Goal: Task Accomplishment & Management: Manage account settings

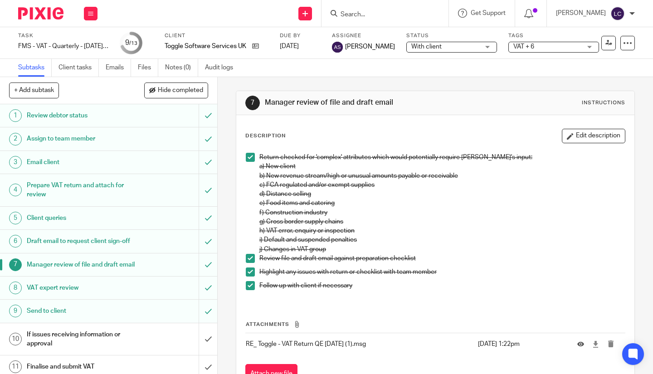
scroll to position [70, 0]
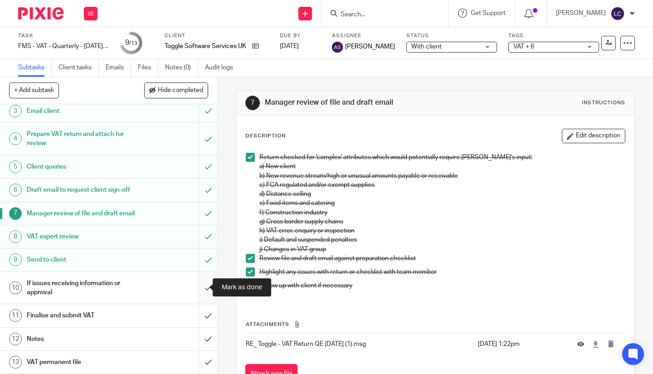
click at [197, 286] on input "submit" at bounding box center [108, 288] width 217 height 32
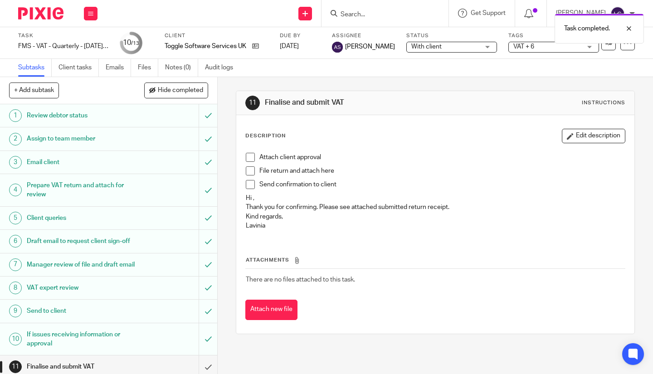
click at [247, 158] on span at bounding box center [250, 157] width 9 height 9
click at [251, 173] on span at bounding box center [250, 171] width 9 height 9
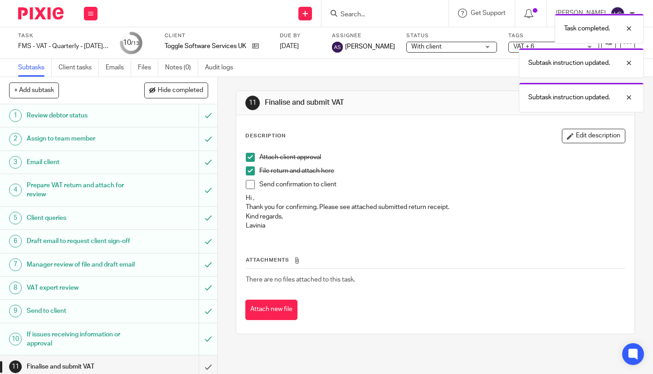
click at [250, 185] on span at bounding box center [250, 184] width 9 height 9
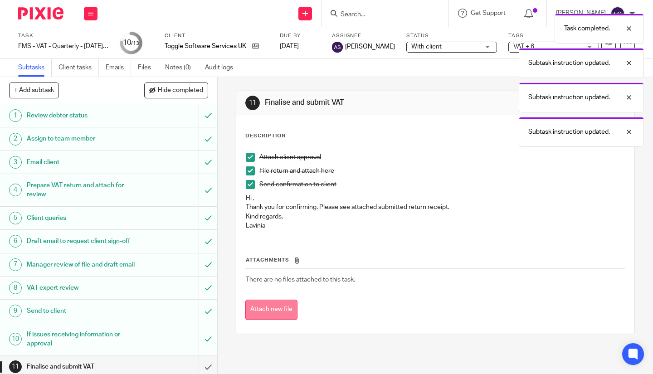
click at [276, 302] on button "Attach new file" at bounding box center [271, 310] width 52 height 20
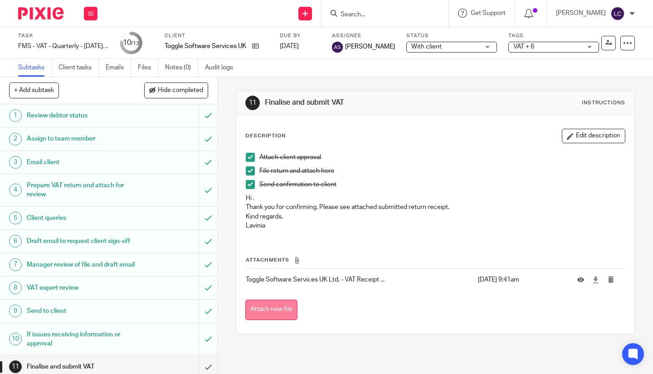
click at [270, 312] on button "Attach new file" at bounding box center [271, 310] width 52 height 20
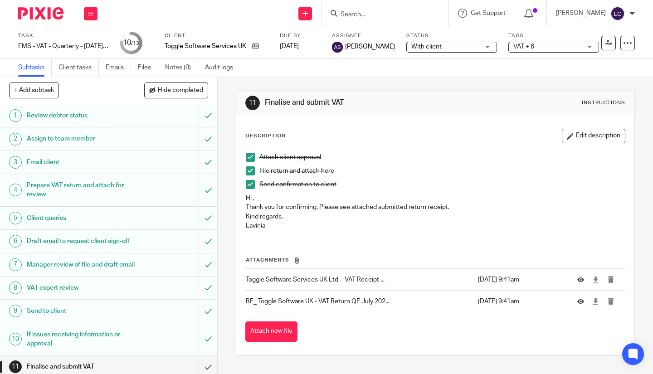
scroll to position [70, 0]
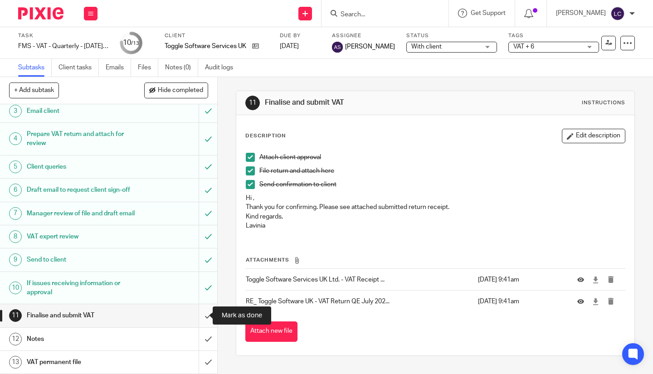
click at [191, 322] on input "submit" at bounding box center [108, 315] width 217 height 23
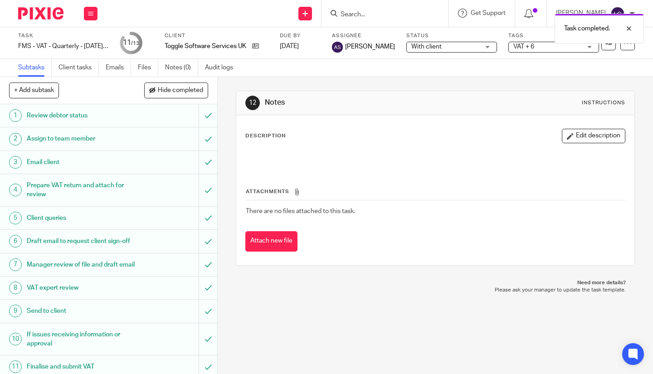
scroll to position [70, 0]
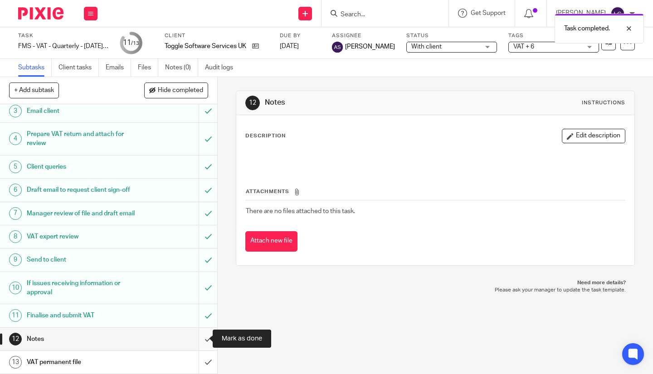
click at [199, 340] on input "submit" at bounding box center [108, 339] width 217 height 23
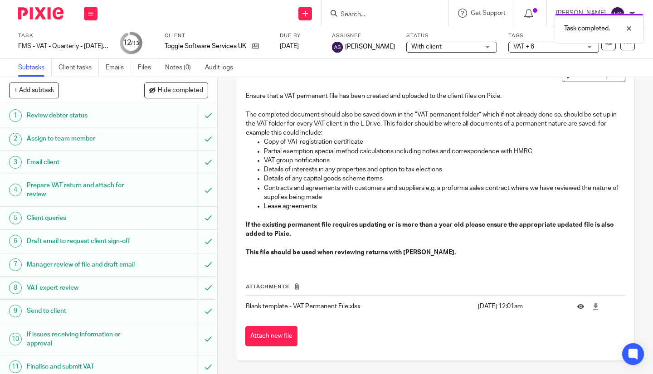
scroll to position [70, 0]
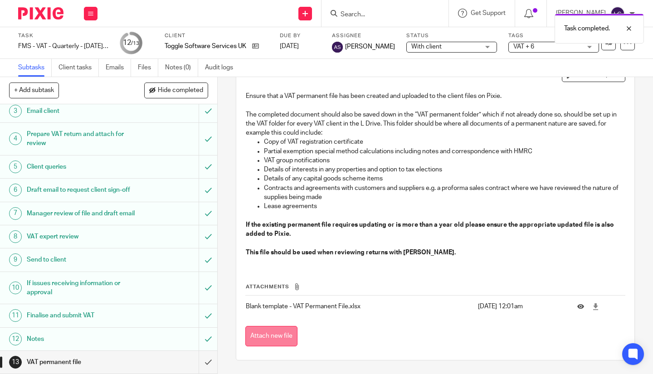
click at [260, 335] on button "Attach new file" at bounding box center [271, 336] width 52 height 20
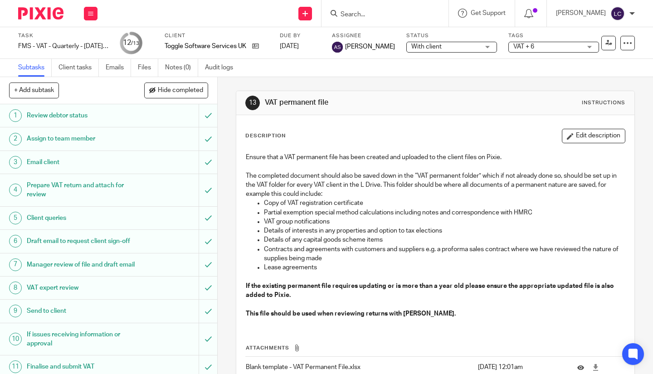
scroll to position [70, 0]
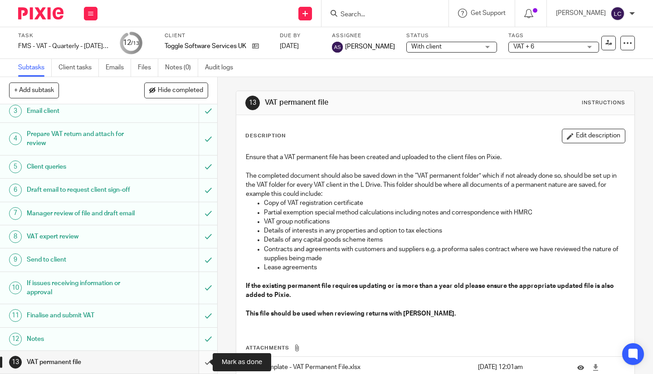
click at [195, 358] on input "submit" at bounding box center [108, 362] width 217 height 23
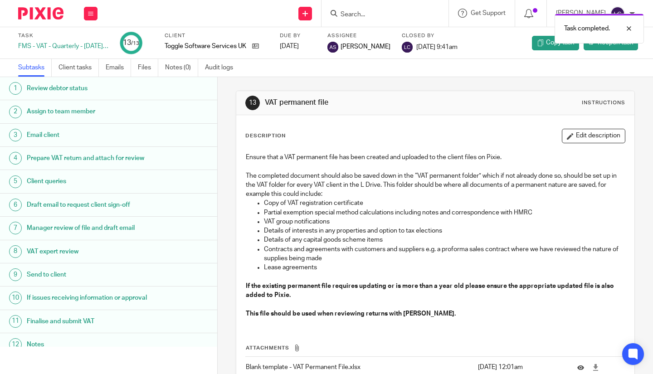
click at [36, 17] on img at bounding box center [40, 13] width 45 height 12
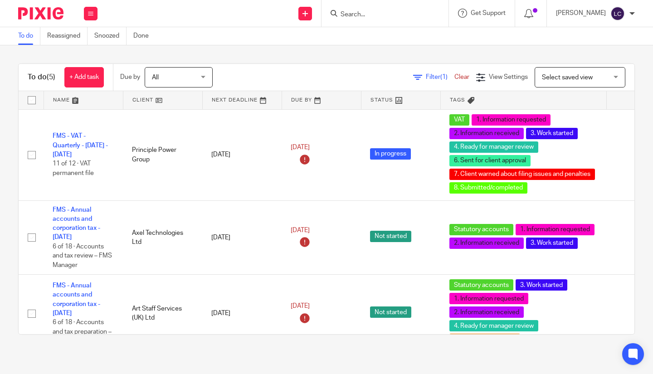
click at [348, 20] on div at bounding box center [385, 13] width 127 height 27
click at [360, 16] on input "Search" at bounding box center [381, 15] width 82 height 8
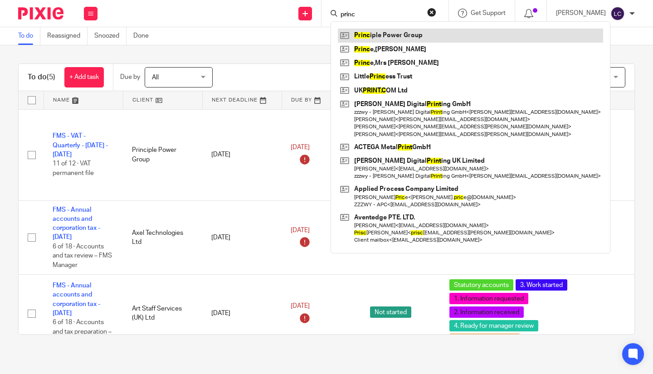
type input "princ"
click at [412, 33] on link at bounding box center [470, 36] width 265 height 14
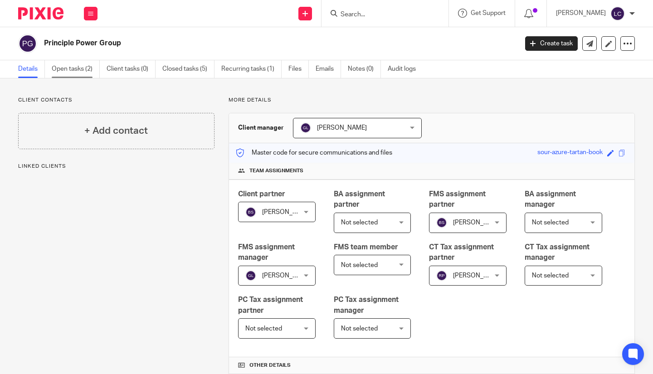
click at [67, 65] on link "Open tasks (2)" at bounding box center [76, 69] width 48 height 18
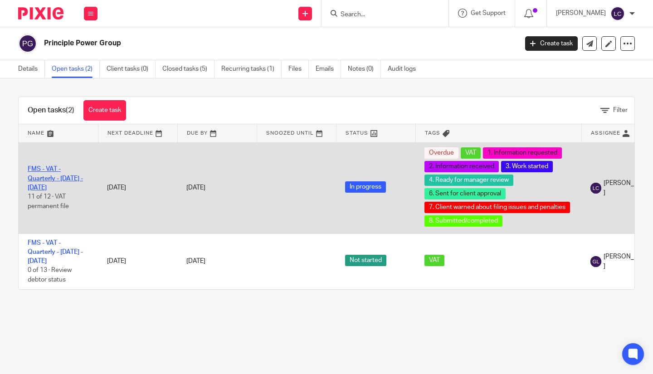
click at [55, 177] on link "FMS - VAT - Quarterly - [DATE] - [DATE]" at bounding box center [55, 178] width 55 height 25
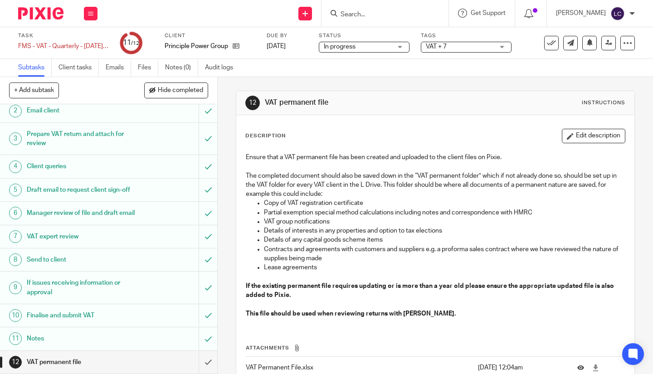
scroll to position [61, 0]
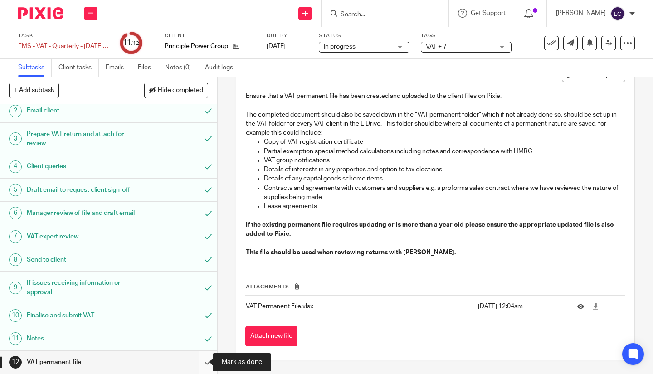
click at [198, 358] on input "submit" at bounding box center [108, 362] width 217 height 23
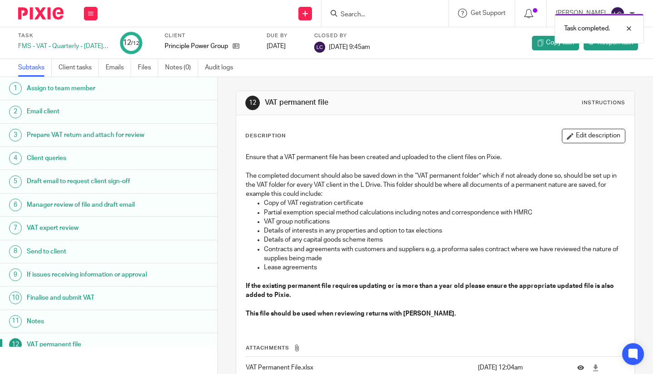
click at [347, 12] on div "Task completed." at bounding box center [486, 26] width 318 height 34
click at [351, 14] on div "Task completed." at bounding box center [486, 26] width 318 height 34
click at [368, 14] on div "Task completed." at bounding box center [486, 26] width 318 height 34
click at [38, 20] on div at bounding box center [37, 13] width 75 height 27
click at [37, 16] on img at bounding box center [40, 13] width 45 height 12
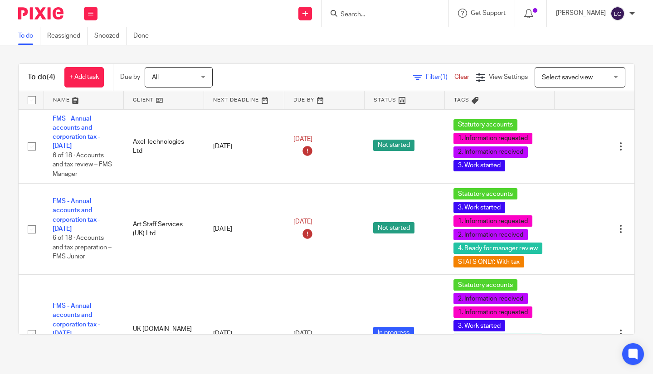
click at [355, 21] on div at bounding box center [385, 13] width 127 height 27
click at [368, 16] on input "Search" at bounding box center [381, 15] width 82 height 8
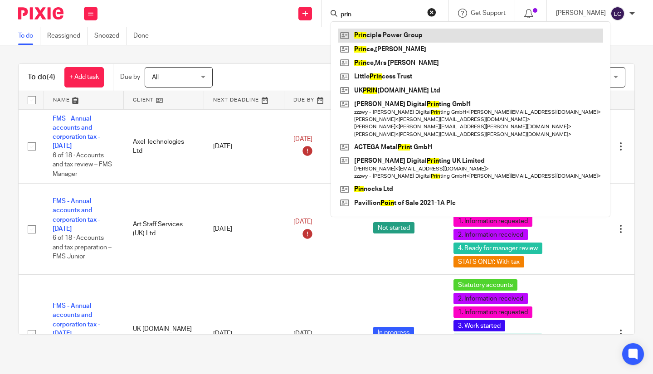
type input "prin"
click at [393, 37] on link at bounding box center [470, 36] width 265 height 14
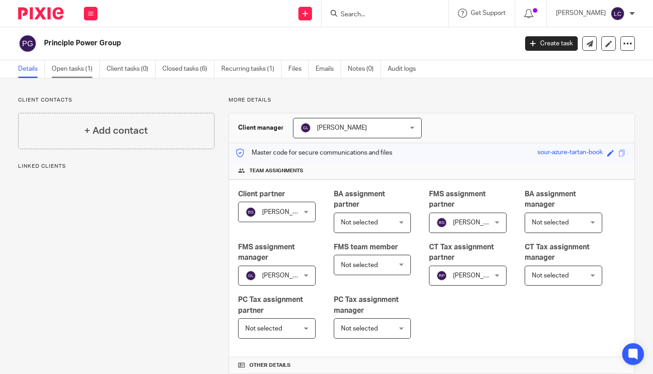
click at [74, 69] on link "Open tasks (1)" at bounding box center [76, 69] width 48 height 18
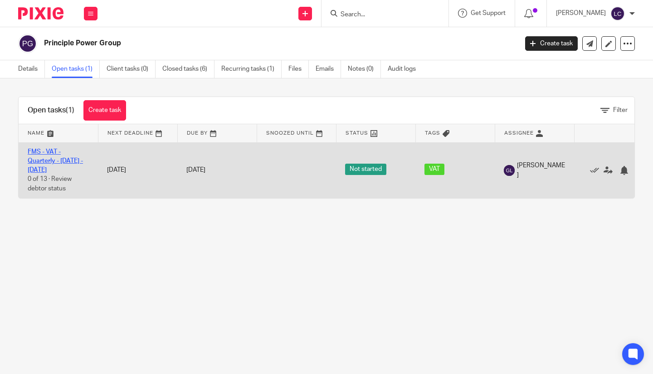
click at [54, 161] on link "FMS - VAT - Quarterly - [DATE] - [DATE]" at bounding box center [55, 161] width 55 height 25
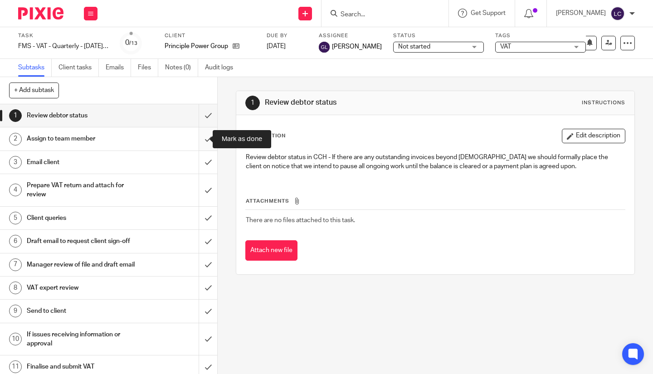
click at [194, 143] on input "submit" at bounding box center [108, 139] width 217 height 23
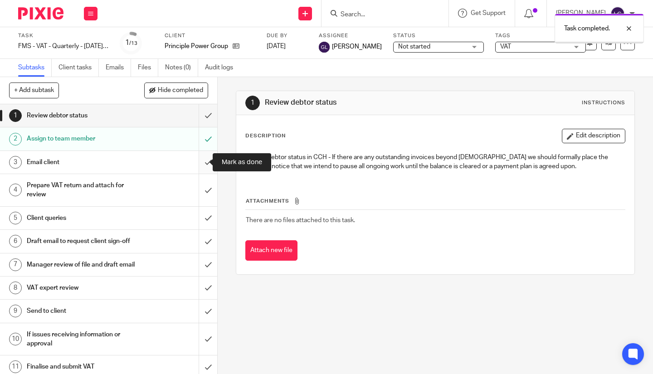
click at [199, 159] on input "submit" at bounding box center [108, 162] width 217 height 23
drag, startPoint x: 465, startPoint y: 45, endPoint x: 459, endPoint y: 52, distance: 9.0
click at [465, 45] on div "Not started Not started" at bounding box center [438, 47] width 91 height 11
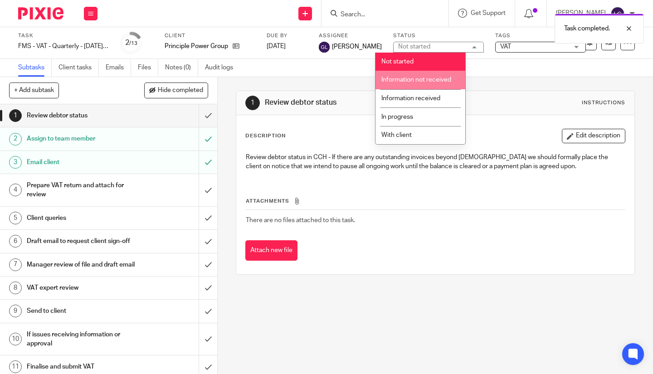
click at [434, 76] on li "Information not received" at bounding box center [421, 80] width 90 height 19
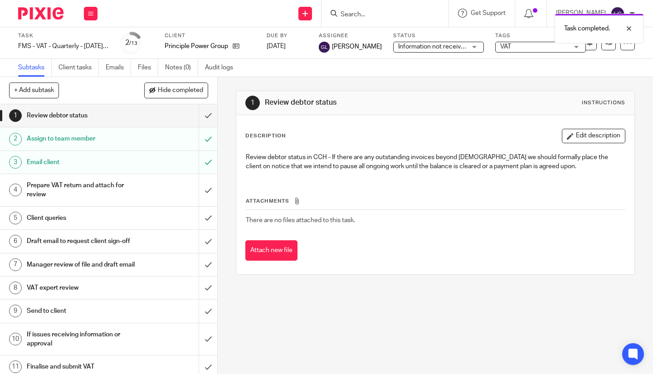
click at [533, 43] on div "Task completed." at bounding box center [486, 26] width 318 height 34
click at [529, 52] on div "VAT" at bounding box center [541, 47] width 91 height 11
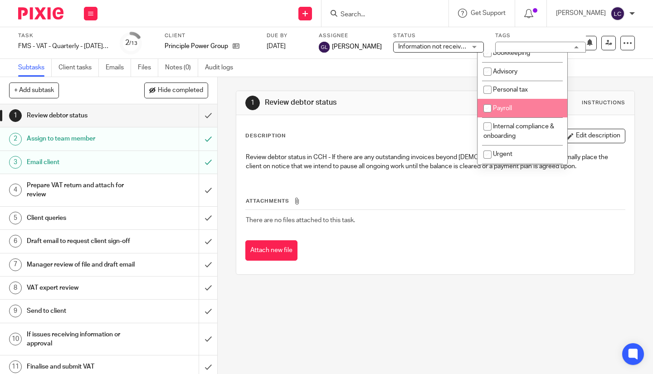
scroll to position [136, 0]
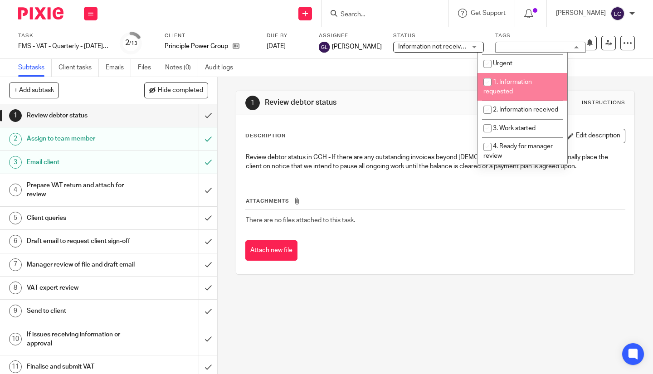
click at [491, 80] on input "checkbox" at bounding box center [487, 82] width 17 height 17
checkbox input "true"
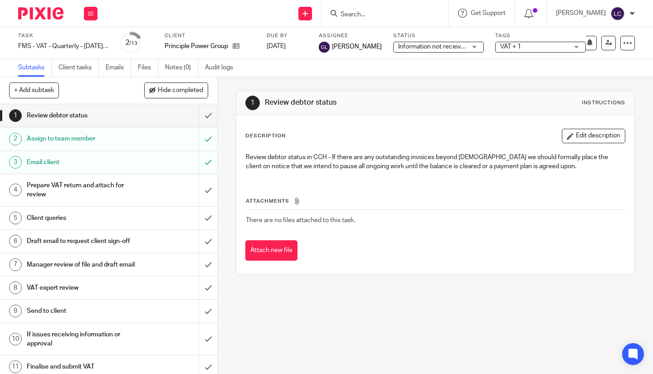
click at [47, 10] on img at bounding box center [40, 13] width 45 height 12
